Goal: Task Accomplishment & Management: Manage account settings

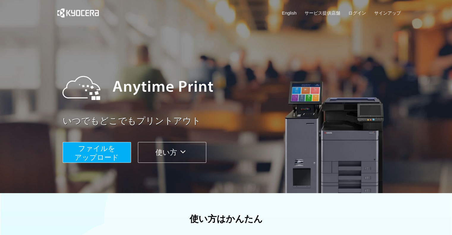
click at [354, 7] on div "English サービス提供店舗 ログイン サインアップ" at bounding box center [226, 14] width 350 height 29
click at [355, 13] on link "ログイン" at bounding box center [358, 13] width 18 height 6
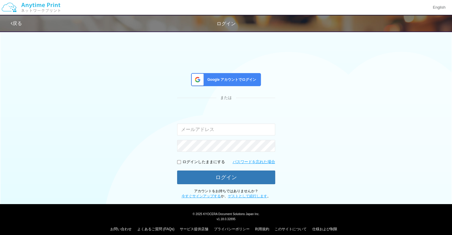
click at [222, 81] on span "Google アカウントでログイン" at bounding box center [230, 79] width 51 height 5
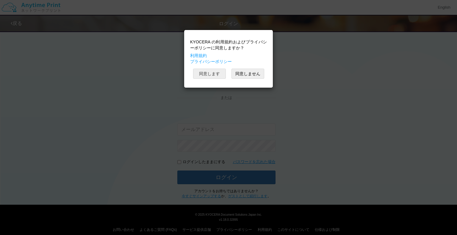
click at [212, 75] on button "同意します" at bounding box center [209, 74] width 33 height 10
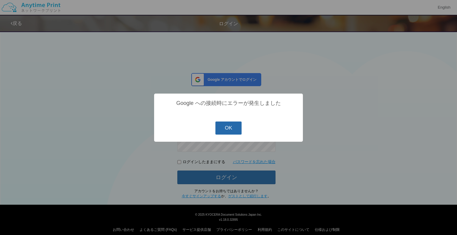
click at [233, 124] on button "OK" at bounding box center [228, 128] width 26 height 13
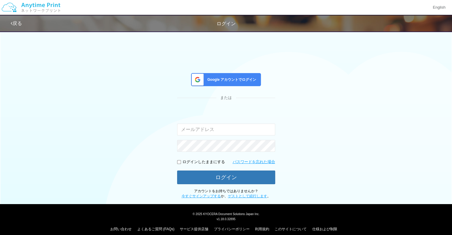
scroll to position [6, 0]
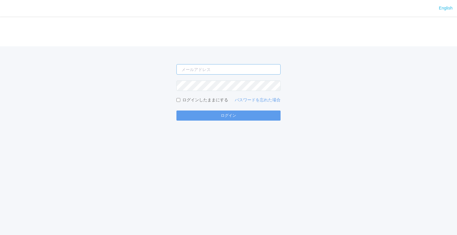
click at [229, 70] on input "email" at bounding box center [228, 69] width 104 height 10
type input "jp-atp-admin@dj.kyocera.com"
click at [176, 111] on button "ログイン" at bounding box center [228, 116] width 104 height 10
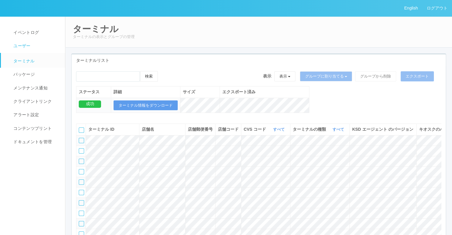
click at [23, 43] on span "ユーザー" at bounding box center [21, 45] width 18 height 5
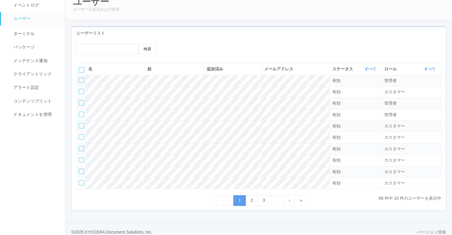
scroll to position [31, 0]
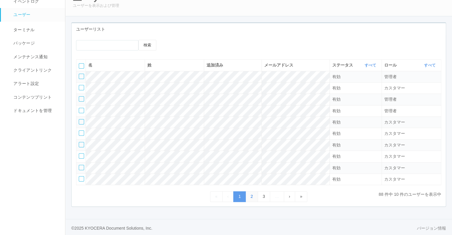
click at [256, 198] on link "2" at bounding box center [252, 197] width 12 height 10
click at [264, 198] on link "3" at bounding box center [264, 197] width 12 height 10
click at [269, 198] on link "4" at bounding box center [264, 197] width 12 height 10
click at [242, 197] on link "3" at bounding box center [239, 197] width 12 height 10
click at [266, 193] on link "4" at bounding box center [264, 197] width 12 height 10
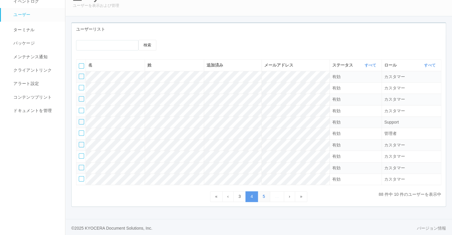
click at [266, 193] on link "5" at bounding box center [264, 197] width 12 height 10
click at [241, 194] on link "4" at bounding box center [239, 197] width 12 height 10
click at [261, 197] on link "5" at bounding box center [264, 197] width 12 height 10
click at [261, 197] on link "6" at bounding box center [264, 197] width 12 height 10
click at [261, 197] on link "7" at bounding box center [264, 197] width 12 height 10
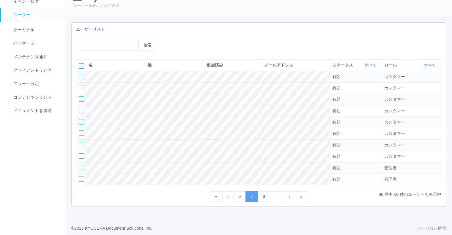
click at [261, 197] on link "8" at bounding box center [264, 197] width 12 height 10
drag, startPoint x: 242, startPoint y: 201, endPoint x: 244, endPoint y: 198, distance: 3.4
click at [244, 198] on div "検索 名 姓 追加済み メールアドレス ステータス すべて 表示 すべて 有効 登録済み 無効 ロール すべて 表示 すべて 管理者 カスタマー サポート 有…" at bounding box center [259, 120] width 374 height 171
click at [244, 198] on link "7" at bounding box center [247, 197] width 12 height 10
click at [238, 211] on div "ユーザーリスト 検索 名 姓 追加済み メールアドレス ステータス すべて 表示 すべて 有効 登録済み 無効 ロール すべて 表示 すべて 管理者 カスタマ…" at bounding box center [259, 117] width 384 height 191
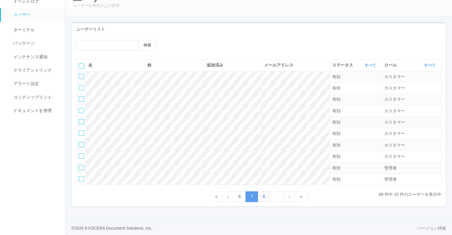
click at [265, 192] on link "8" at bounding box center [264, 197] width 12 height 10
click at [272, 193] on link "9" at bounding box center [271, 197] width 12 height 10
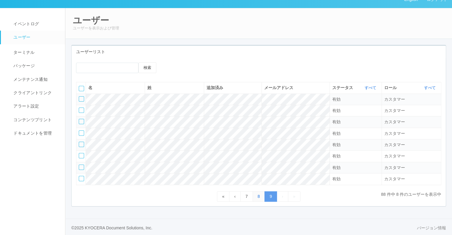
click at [257, 195] on link "8" at bounding box center [259, 197] width 12 height 10
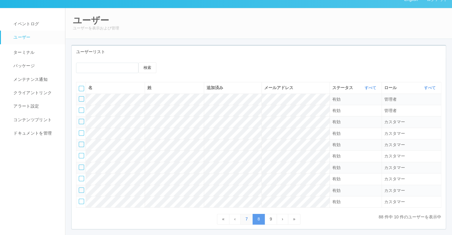
click at [246, 214] on link "7" at bounding box center [247, 219] width 12 height 10
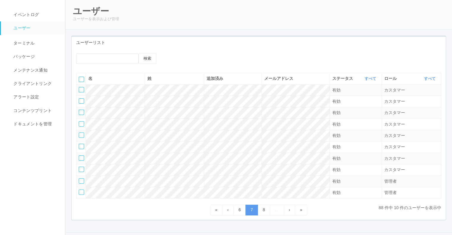
scroll to position [18, 0]
click at [261, 208] on link "8" at bounding box center [264, 209] width 12 height 10
click at [245, 205] on link "7" at bounding box center [247, 209] width 12 height 10
click at [245, 205] on link "6" at bounding box center [239, 209] width 12 height 10
click at [268, 204] on link "7" at bounding box center [264, 209] width 12 height 10
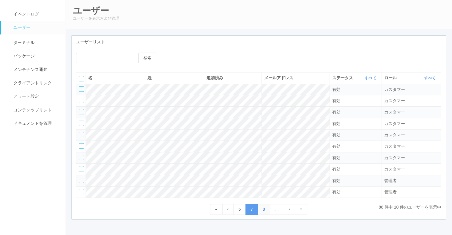
click at [263, 206] on link "8" at bounding box center [264, 209] width 12 height 10
click at [263, 206] on link "8" at bounding box center [259, 209] width 12 height 10
click at [266, 208] on link "9" at bounding box center [271, 209] width 12 height 10
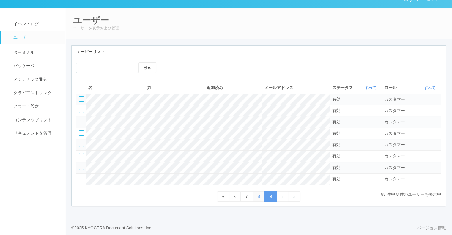
click at [263, 196] on link "8" at bounding box center [259, 197] width 12 height 10
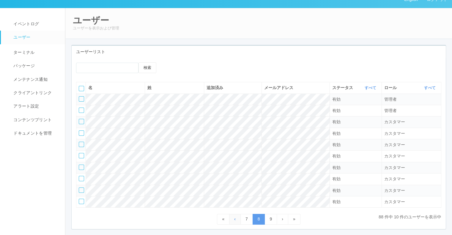
click at [233, 217] on link "‹" at bounding box center [235, 219] width 12 height 10
click at [233, 217] on link "‹" at bounding box center [228, 219] width 12 height 10
click at [230, 217] on link "‹" at bounding box center [228, 219] width 12 height 10
click at [227, 211] on div "名 姓 追加済み メールアドレス ステータス すべて 表示 すべて 有効 登録済み 無効 ロール すべて 表示 すべて 管理者 カスタマー サポート 有効 カ…" at bounding box center [259, 148] width 366 height 132
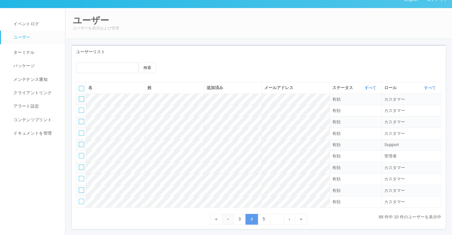
click at [228, 217] on span "‹" at bounding box center [228, 219] width 1 height 5
click at [227, 216] on ul "« ‹ 1 2 3 … › »" at bounding box center [258, 219] width 97 height 10
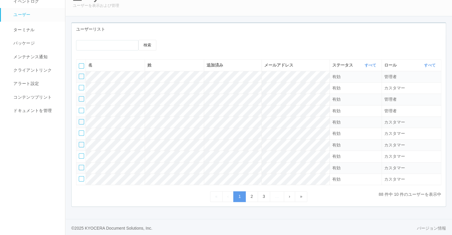
scroll to position [31, 0]
click at [289, 197] on span "›" at bounding box center [289, 197] width 1 height 5
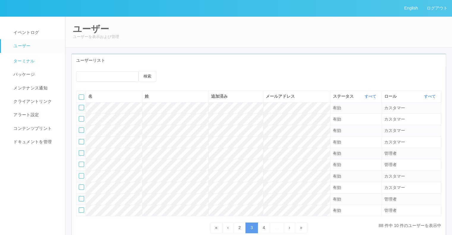
click at [30, 63] on span "ターミナル" at bounding box center [23, 61] width 23 height 5
